Goal: Information Seeking & Learning: Learn about a topic

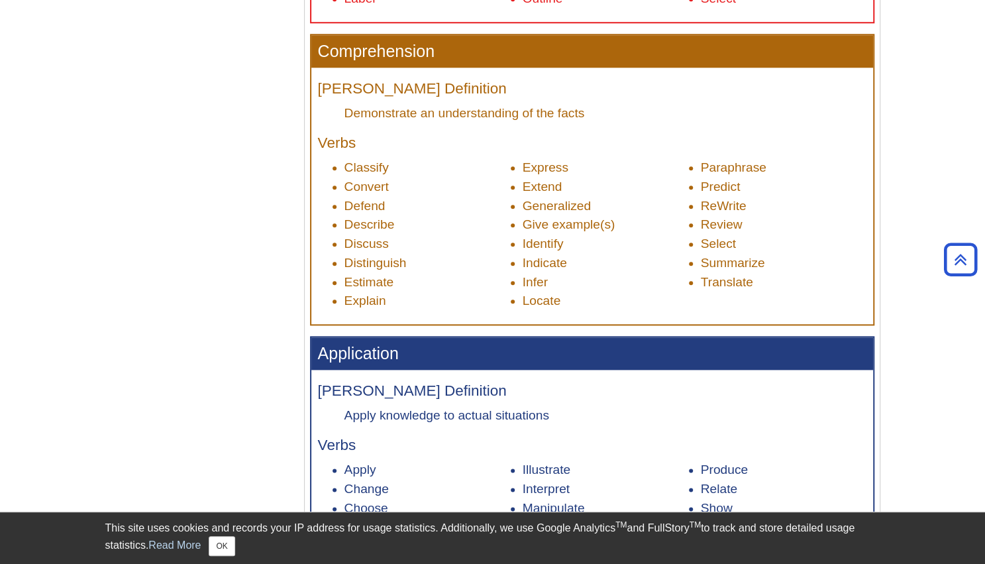
scroll to position [729, 0]
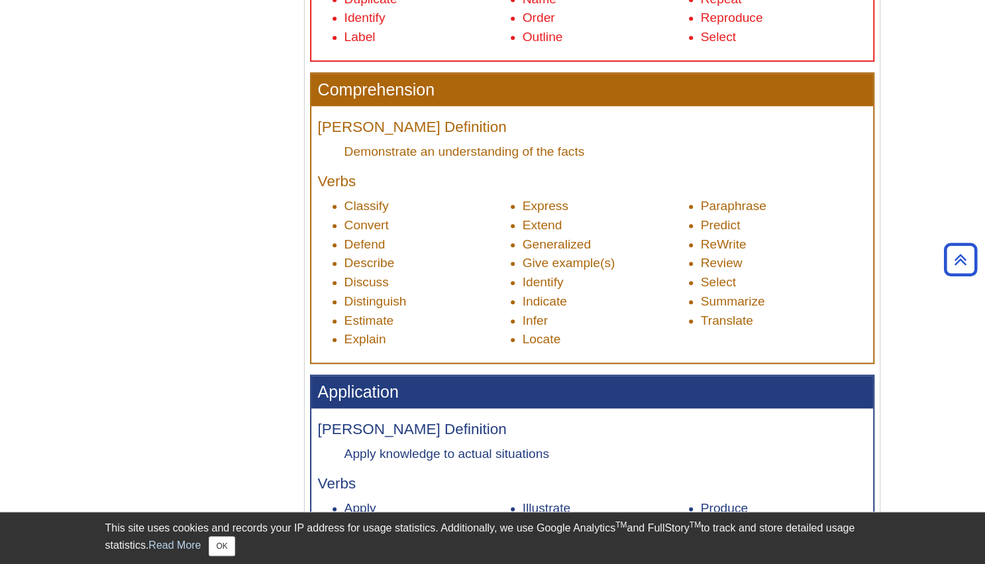
click at [731, 264] on li "Review" at bounding box center [784, 263] width 166 height 19
drag, startPoint x: 741, startPoint y: 264, endPoint x: 698, endPoint y: 261, distance: 43.2
click at [698, 261] on ul "Classify Convert Defend Describe Discuss Distinguish Estimate Explain Express E…" at bounding box center [592, 273] width 549 height 152
click at [384, 282] on li "Discuss" at bounding box center [427, 282] width 166 height 19
drag, startPoint x: 387, startPoint y: 282, endPoint x: 360, endPoint y: 282, distance: 26.5
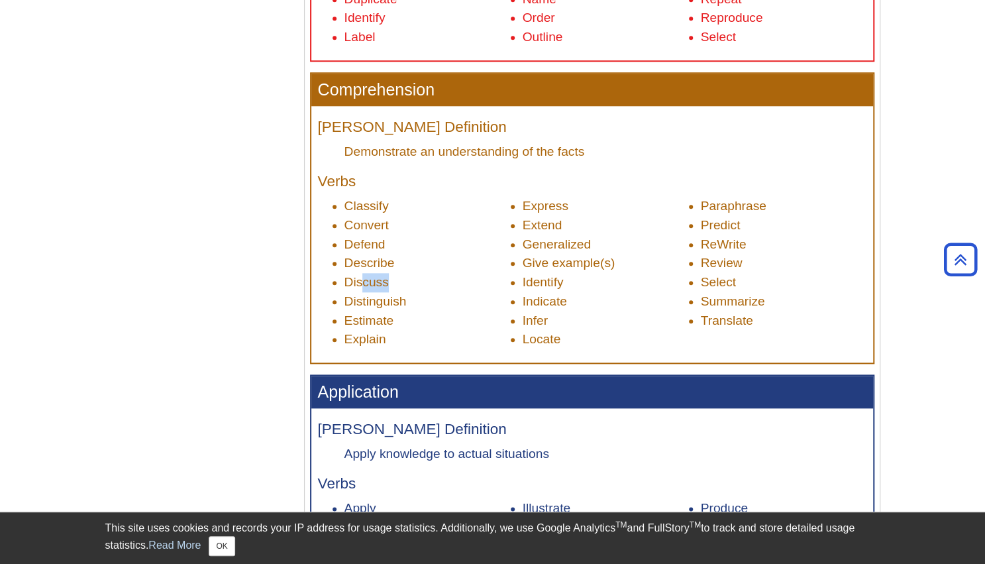
click at [360, 282] on li "Discuss" at bounding box center [427, 282] width 166 height 19
click at [729, 256] on li "Review" at bounding box center [784, 263] width 166 height 19
drag, startPoint x: 741, startPoint y: 259, endPoint x: 702, endPoint y: 259, distance: 39.1
click at [702, 259] on li "Review" at bounding box center [784, 263] width 166 height 19
copy li "Review"
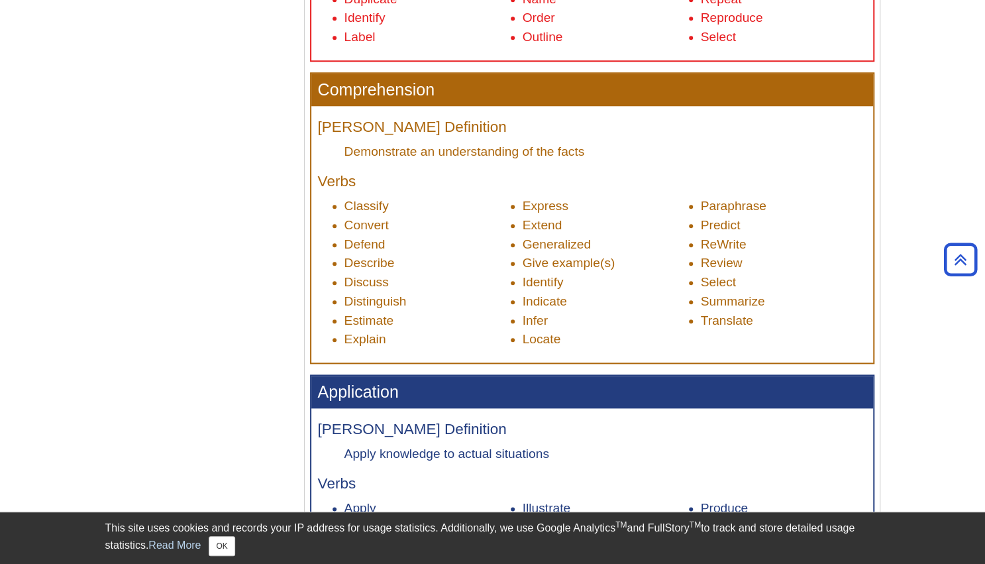
click at [249, 85] on div "Menu Bloom's Taxonomy Bloom's Action Verbs About Action Verbs Verbs and Phrases…" at bounding box center [492, 569] width 795 height 2298
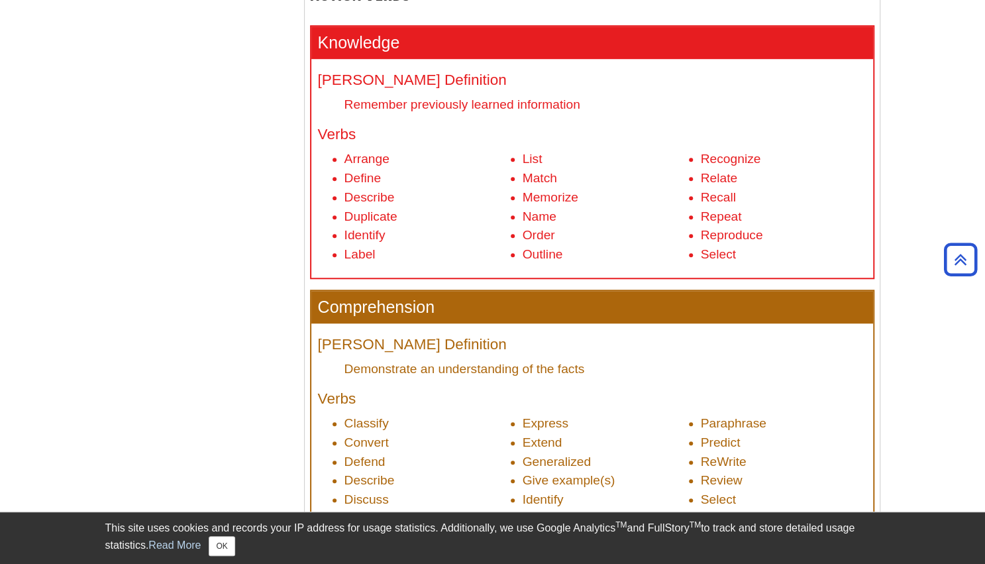
scroll to position [530, 0]
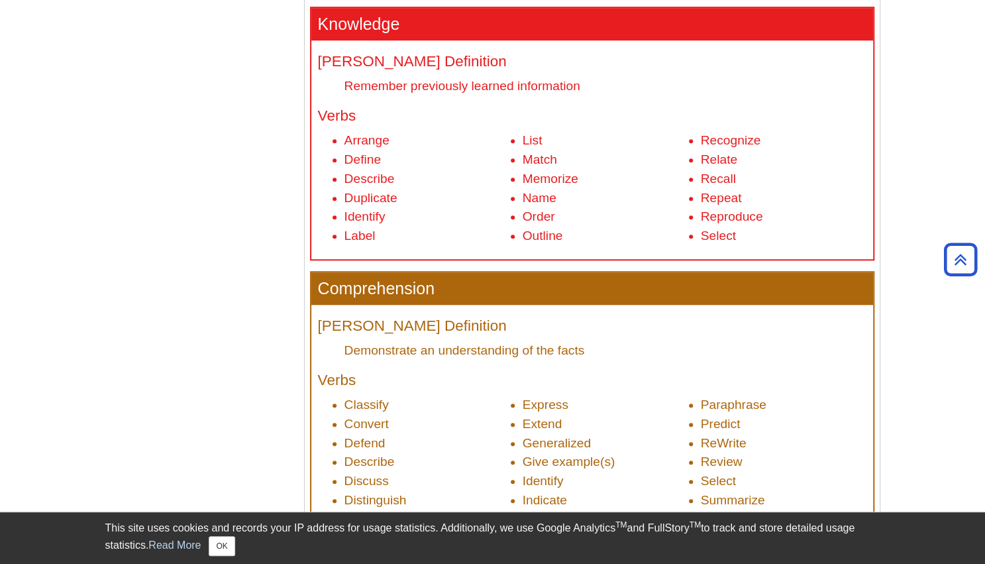
click at [507, 293] on h3 "Comprehension" at bounding box center [592, 288] width 562 height 32
click at [509, 299] on h3 "Comprehension" at bounding box center [592, 288] width 562 height 32
click at [385, 180] on li "Describe" at bounding box center [427, 179] width 166 height 19
click at [387, 180] on li "Describe" at bounding box center [427, 179] width 166 height 19
drag, startPoint x: 391, startPoint y: 178, endPoint x: 344, endPoint y: 183, distance: 47.3
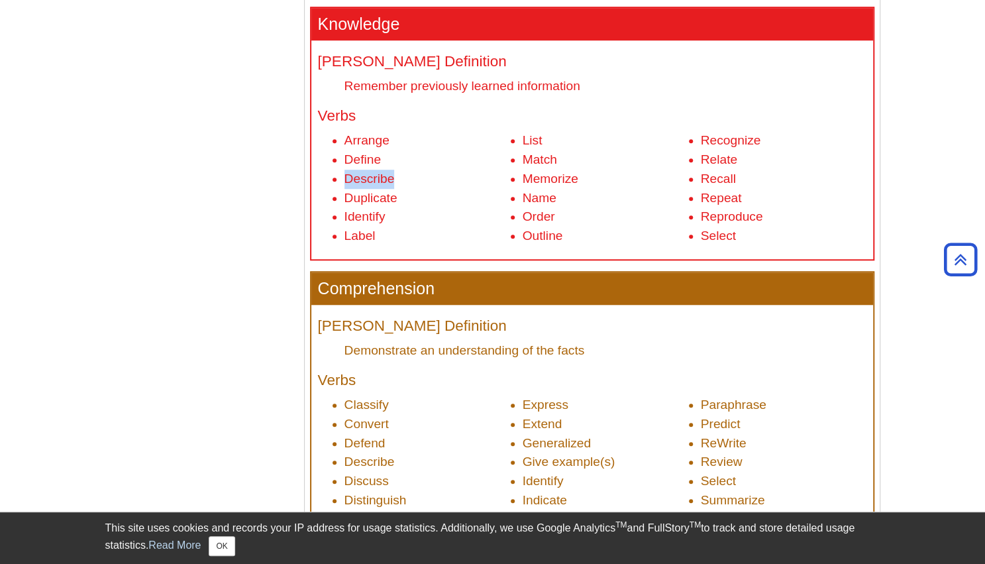
click at [344, 183] on li "Describe" at bounding box center [427, 179] width 166 height 19
copy li "Describe"
